Goal: Transaction & Acquisition: Purchase product/service

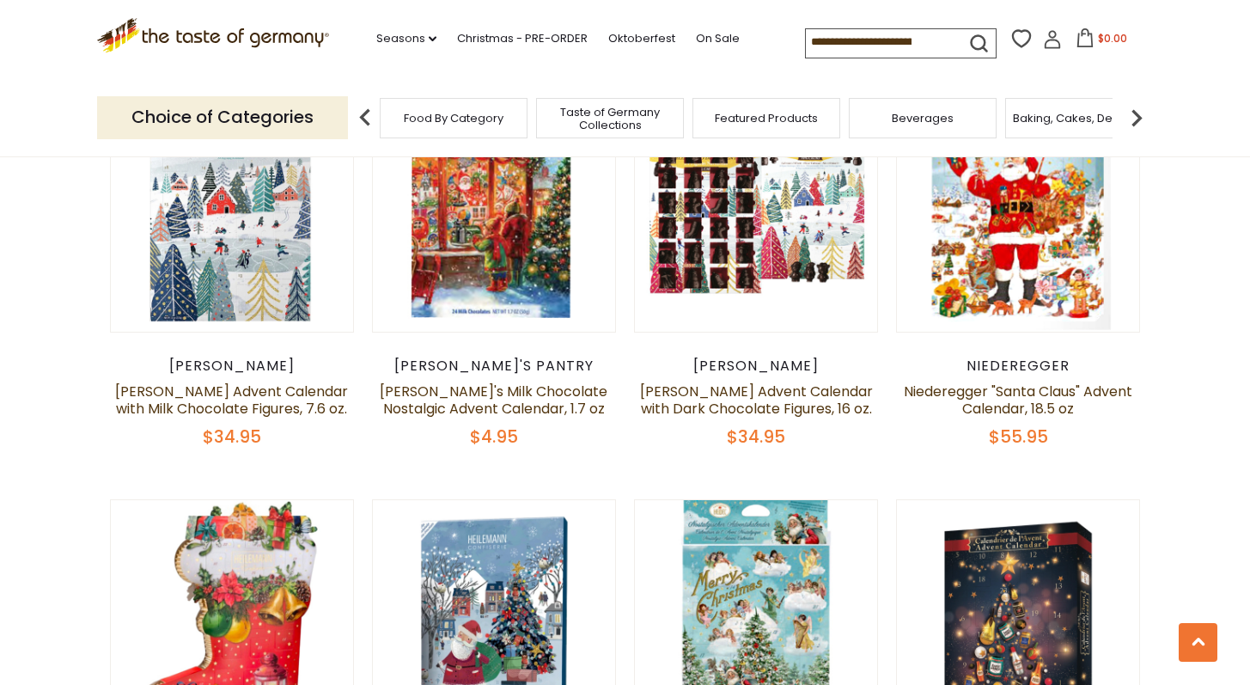
scroll to position [1365, 0]
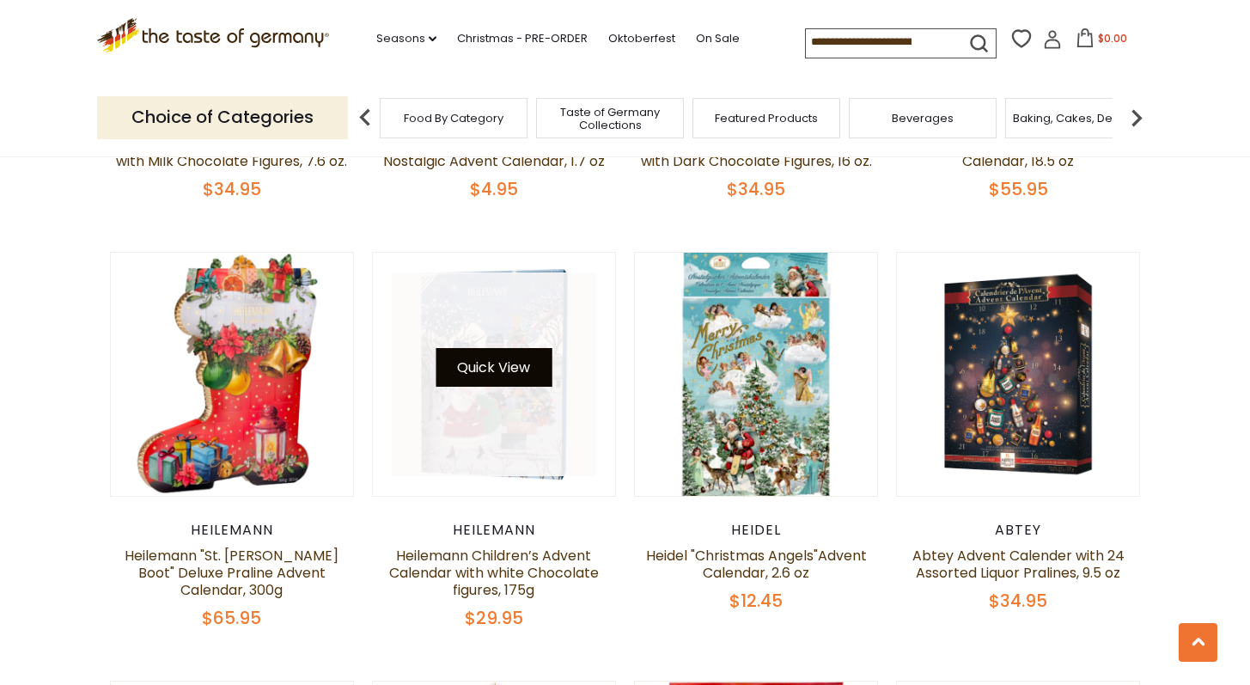
click at [507, 348] on button "Quick View" at bounding box center [494, 367] width 116 height 39
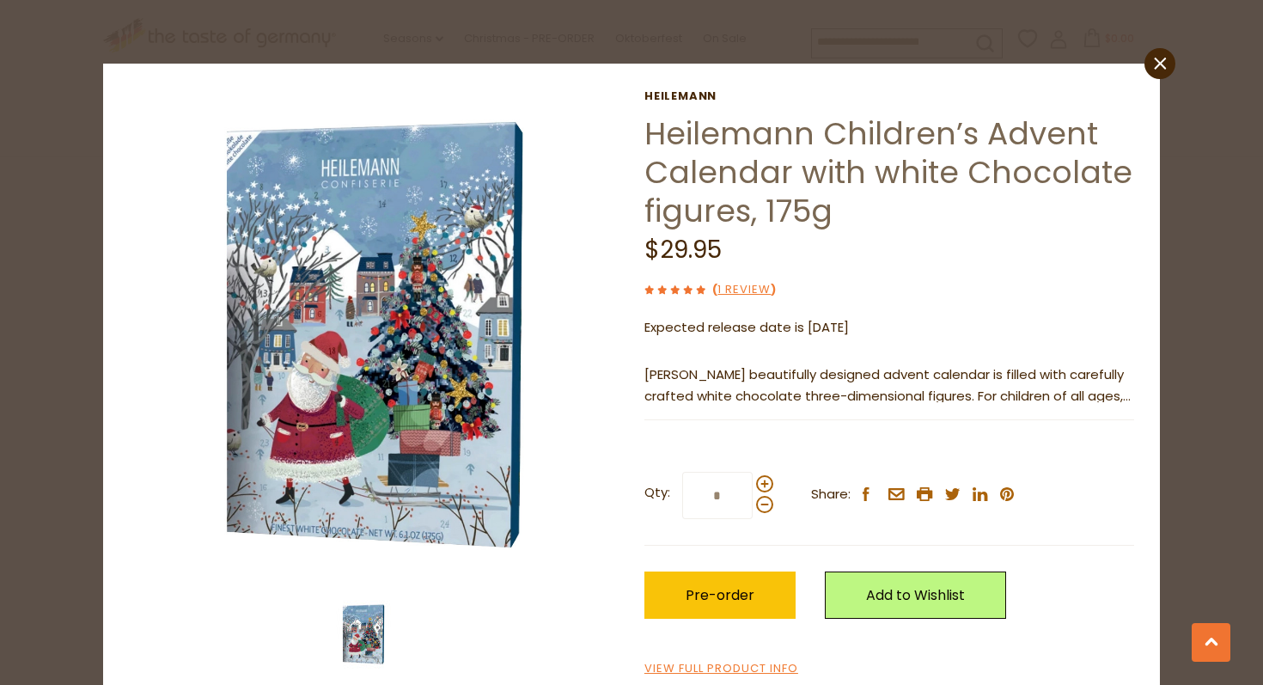
click at [1135, 66] on div "close Heilemann Heilemann Children’s Advent Calendar with white Chocolate figur…" at bounding box center [631, 386] width 1057 height 645
click at [1154, 66] on icon at bounding box center [1160, 63] width 12 height 12
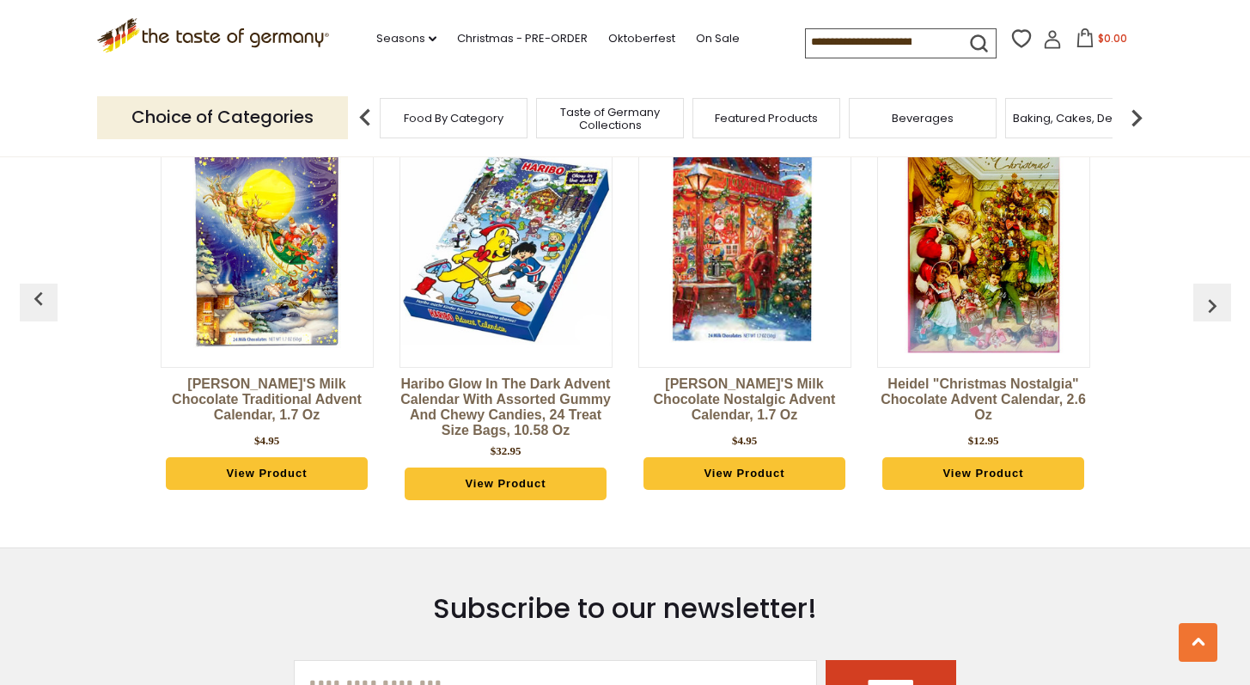
scroll to position [3639, 0]
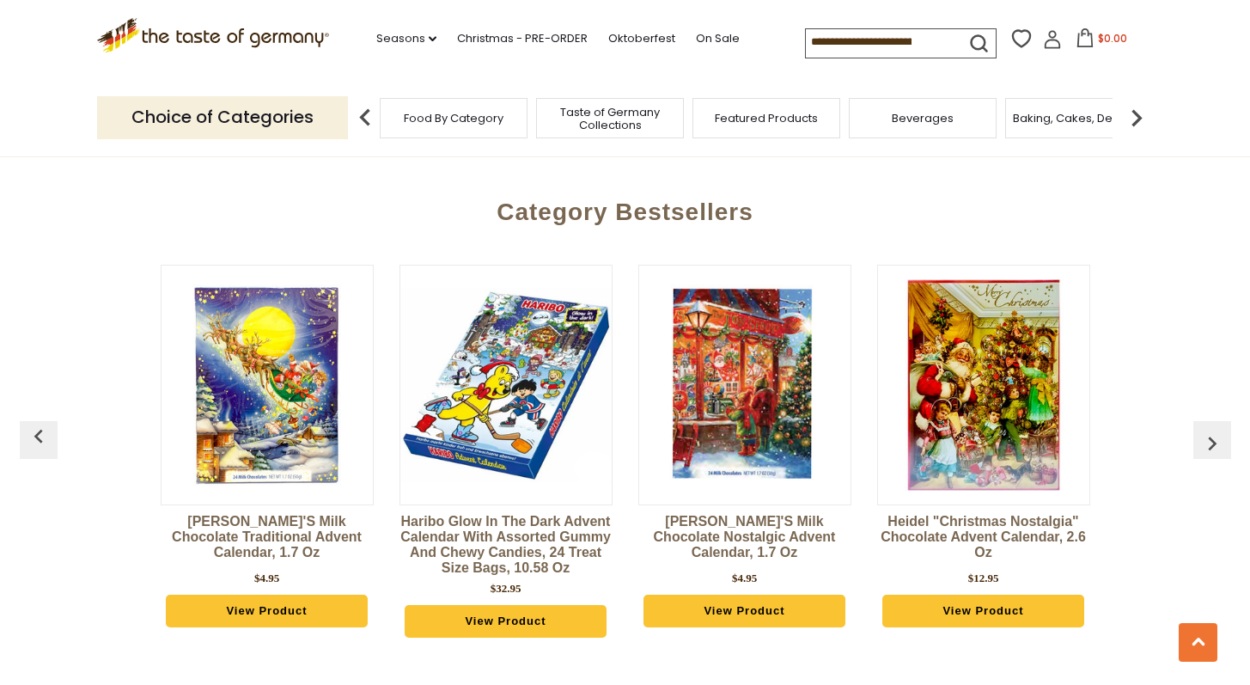
click at [1197, 434] on button "button" at bounding box center [1213, 440] width 38 height 38
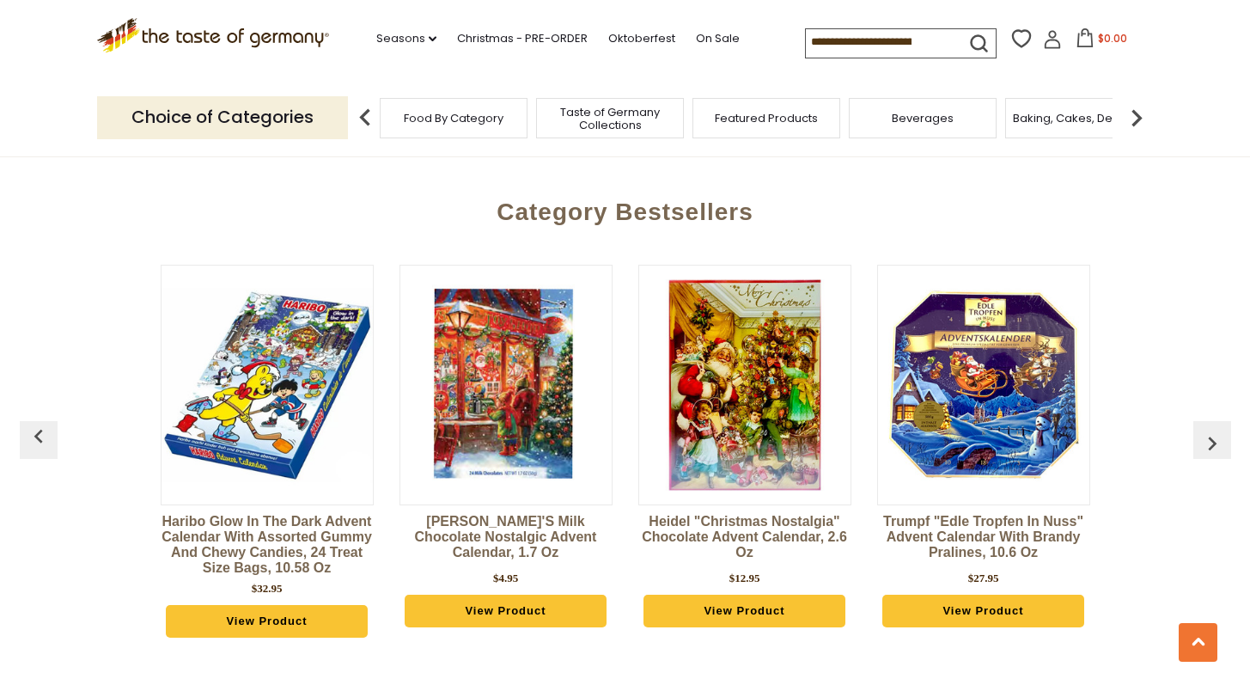
click at [1197, 434] on button "button" at bounding box center [1213, 440] width 38 height 38
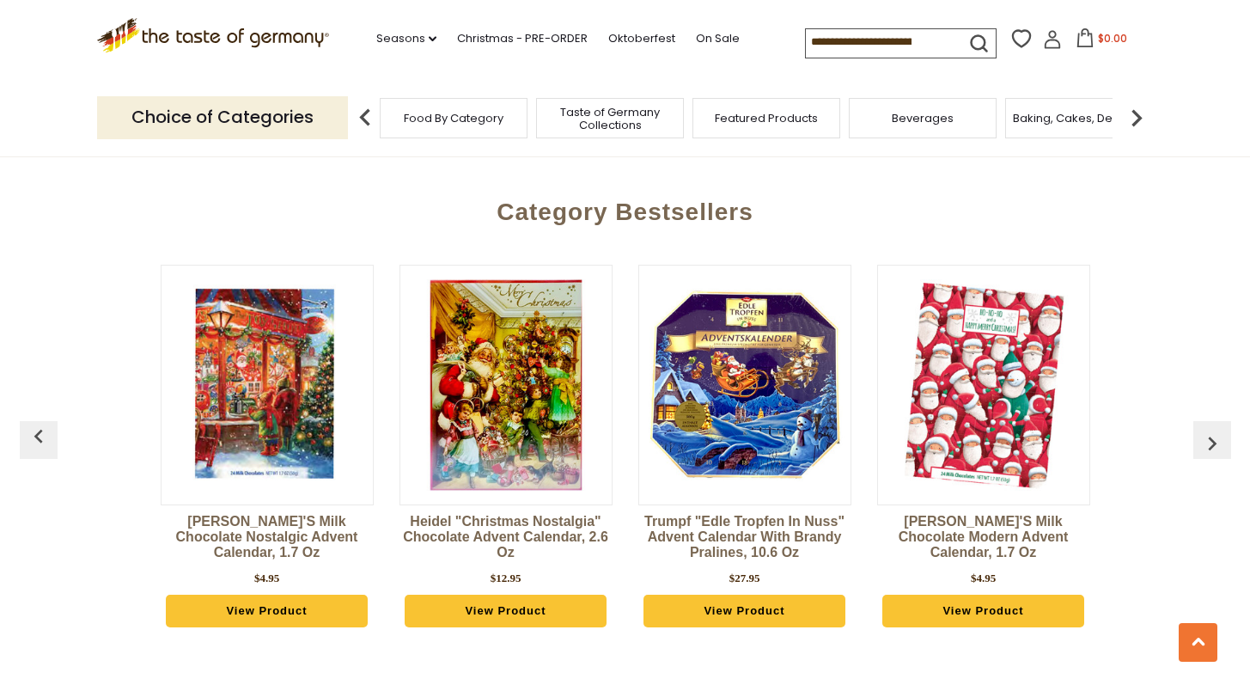
click at [1197, 434] on button "button" at bounding box center [1213, 440] width 38 height 38
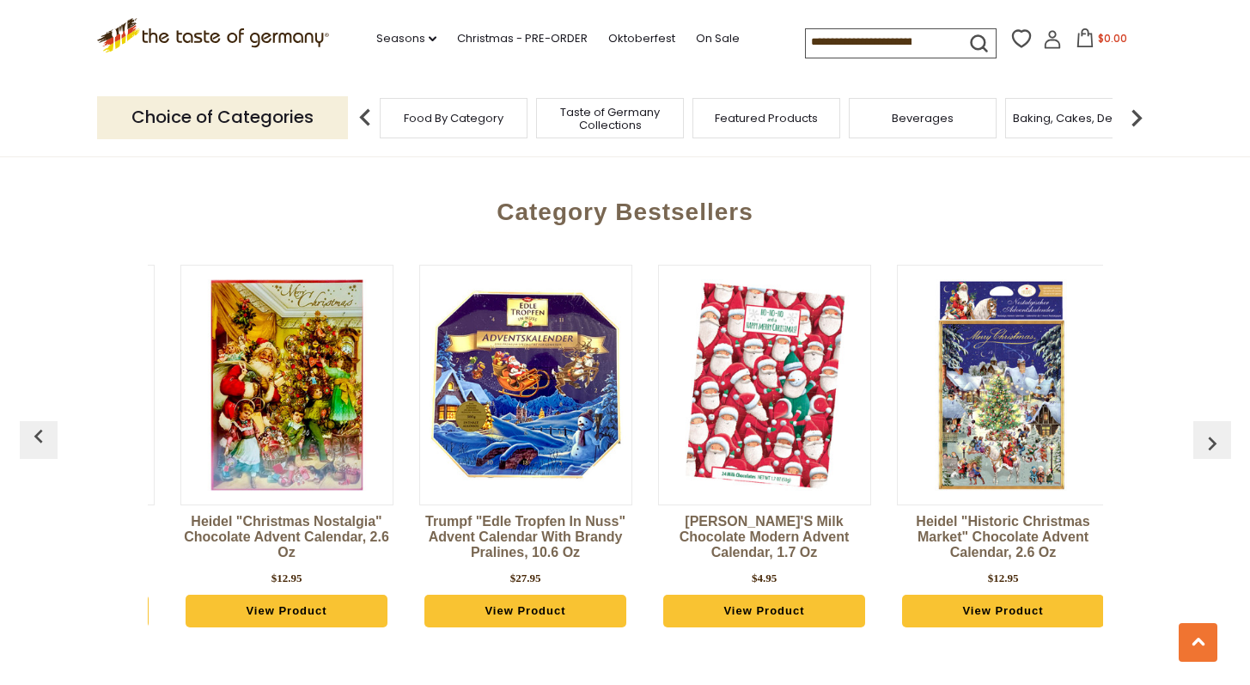
scroll to position [0, 717]
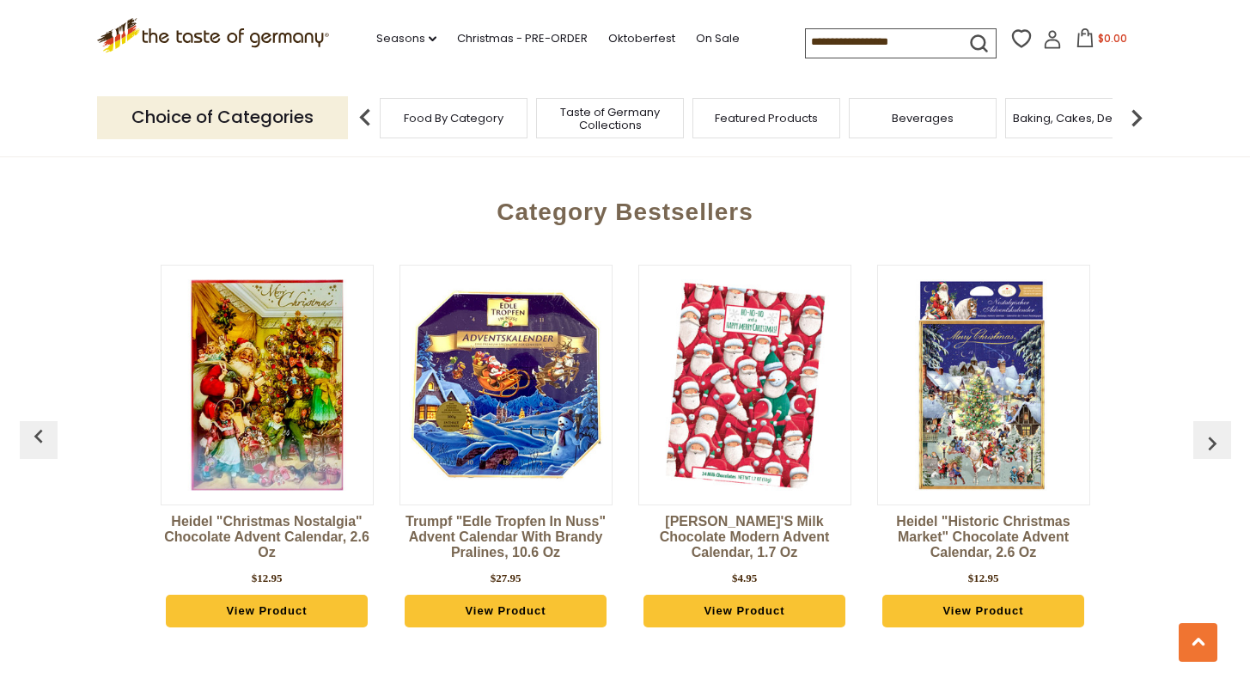
click at [692, 390] on img at bounding box center [744, 384] width 211 height 211
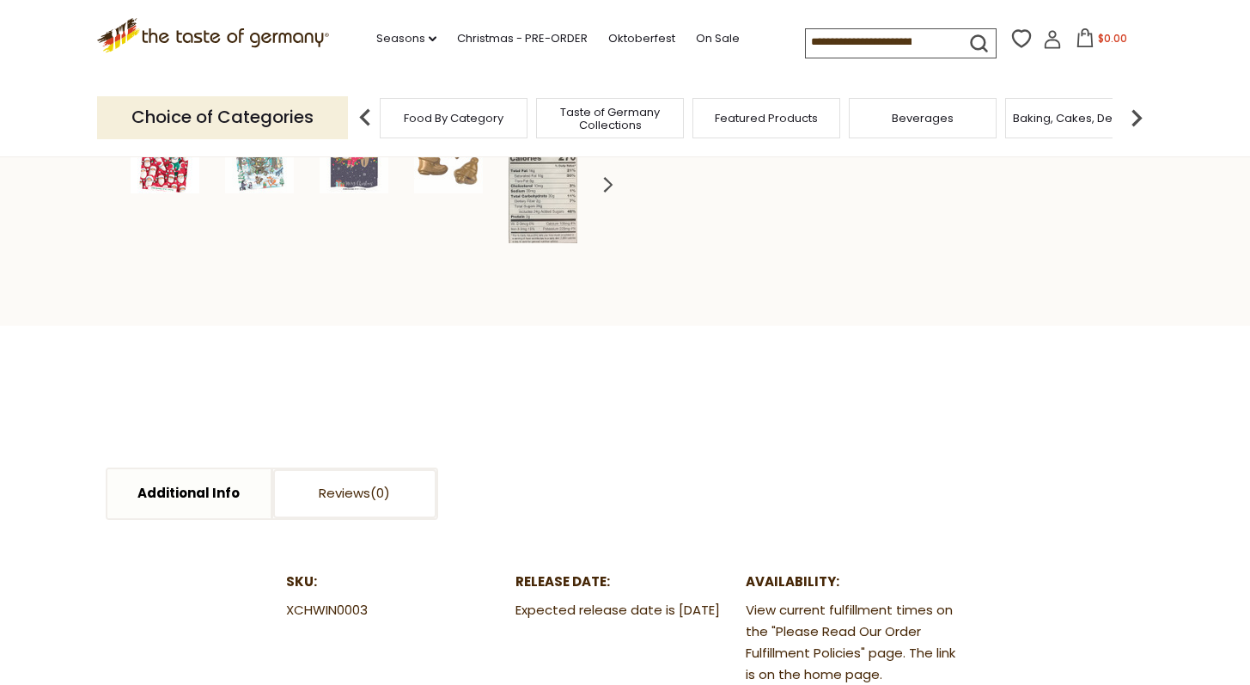
scroll to position [605, 0]
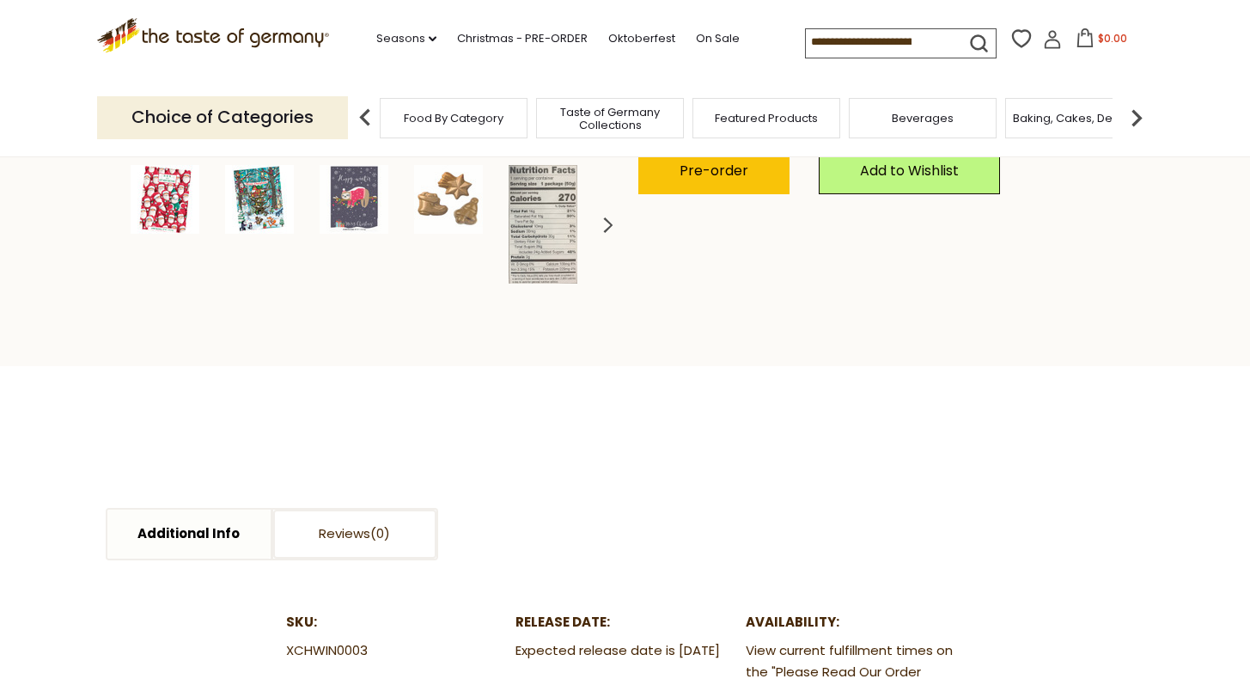
click at [263, 191] on img at bounding box center [259, 199] width 69 height 69
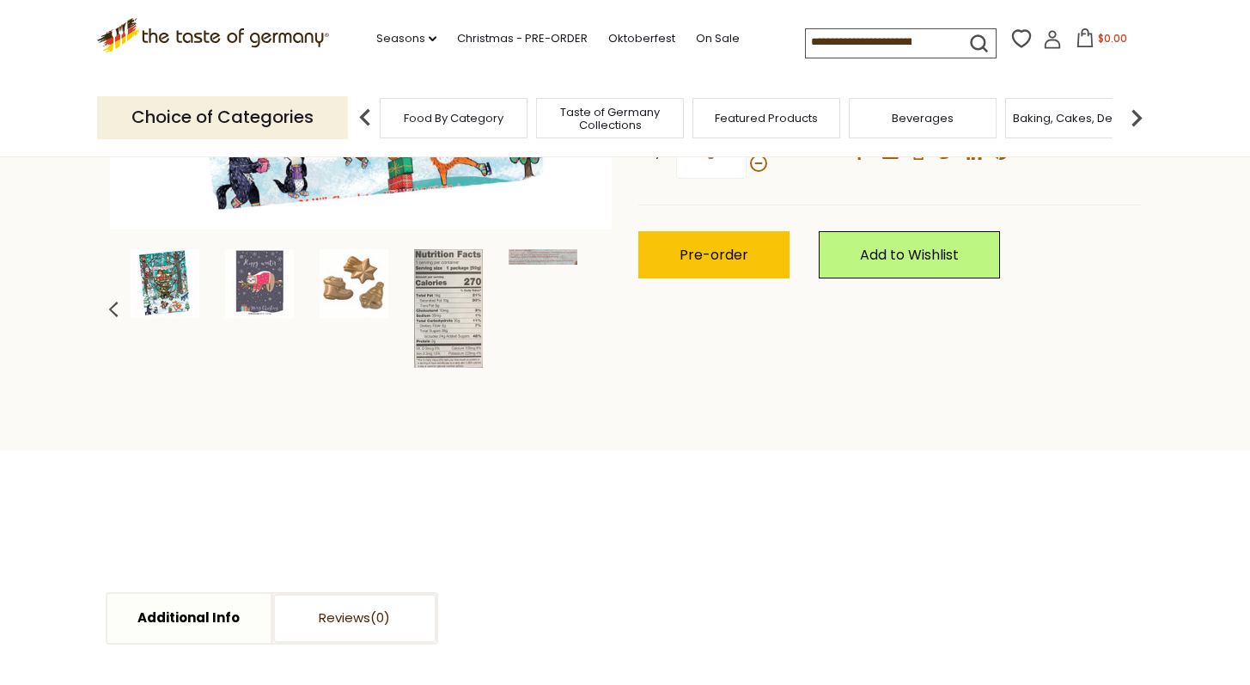
scroll to position [59, 0]
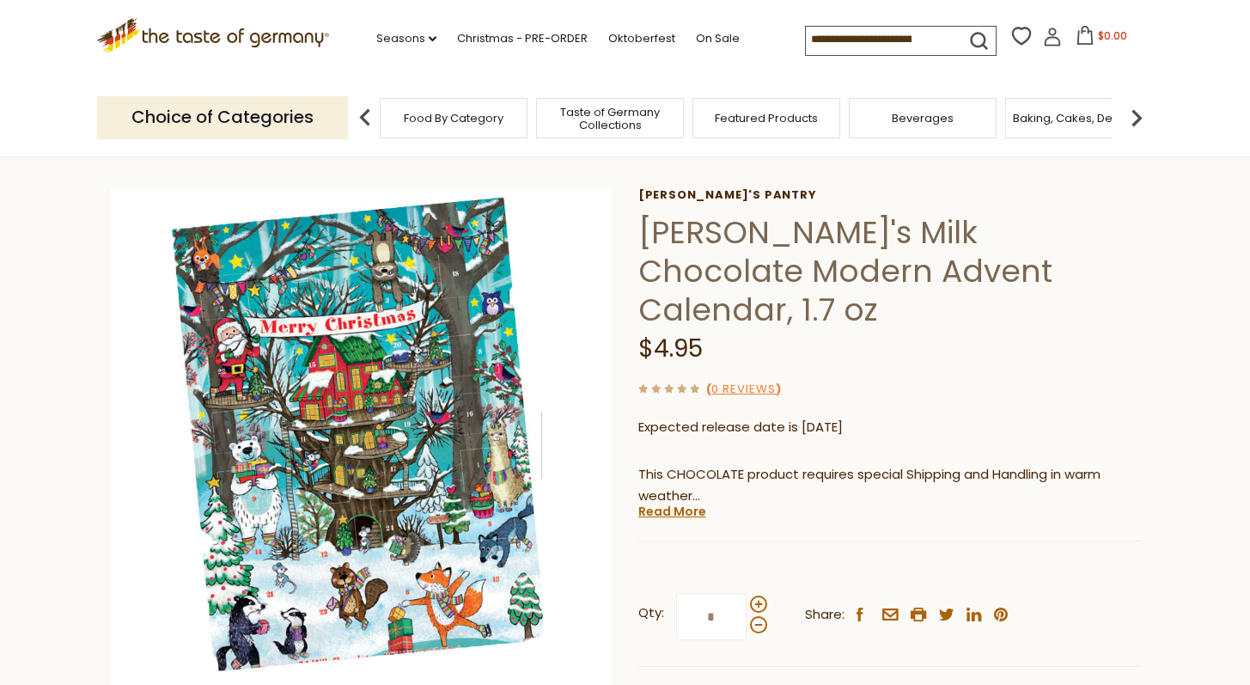
click at [249, 29] on icon ".st0{fill:#EDD300;} .st1{fill:#D33E21;}" at bounding box center [213, 35] width 233 height 35
